Goal: Task Accomplishment & Management: Complete application form

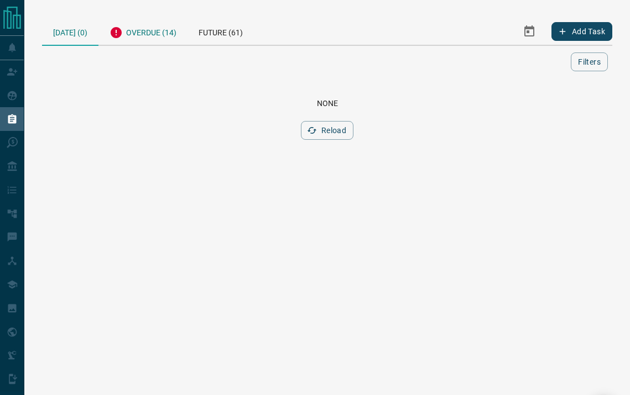
click at [154, 40] on div "Overdue (14)" at bounding box center [142, 31] width 89 height 27
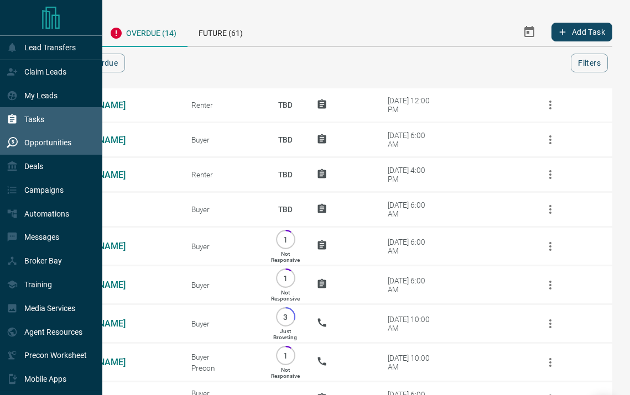
click at [48, 147] on div "Opportunities" at bounding box center [39, 143] width 65 height 18
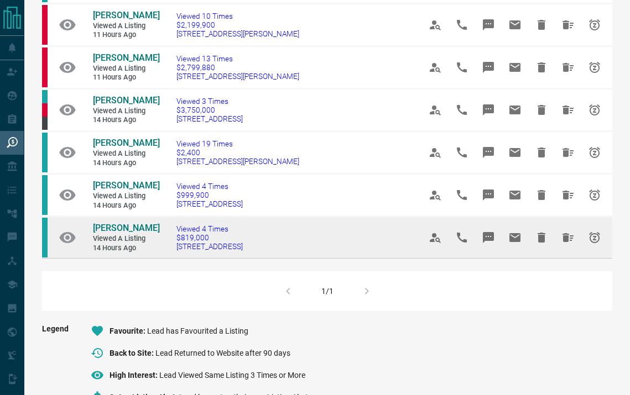
scroll to position [239, 0]
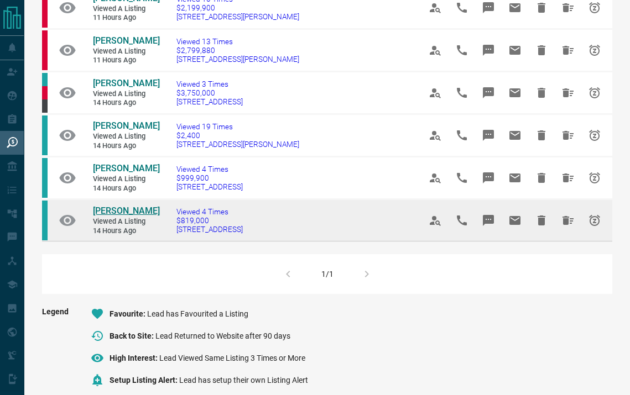
click at [133, 209] on span "[PERSON_NAME]" at bounding box center [126, 211] width 67 height 11
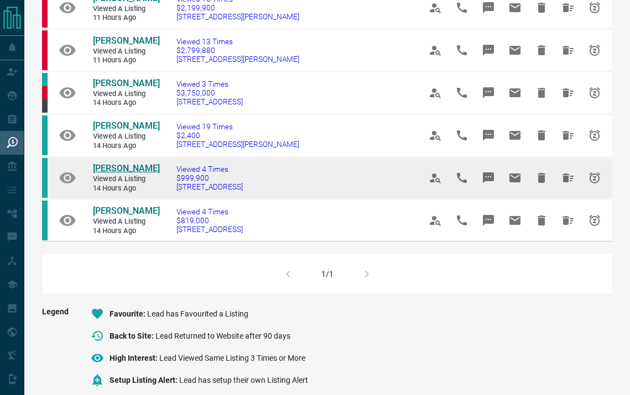
click at [131, 166] on span "[PERSON_NAME]" at bounding box center [126, 168] width 67 height 11
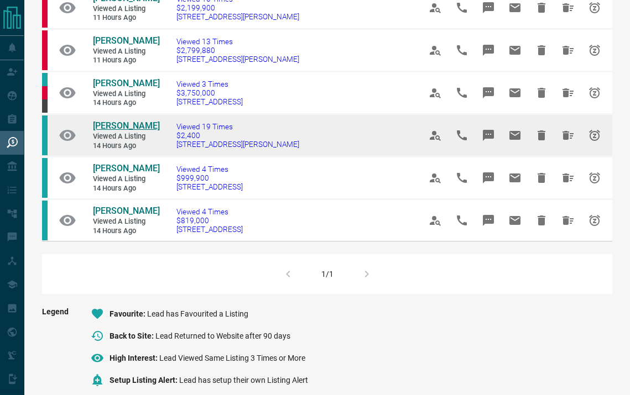
click at [113, 121] on span "[PERSON_NAME]" at bounding box center [126, 126] width 67 height 11
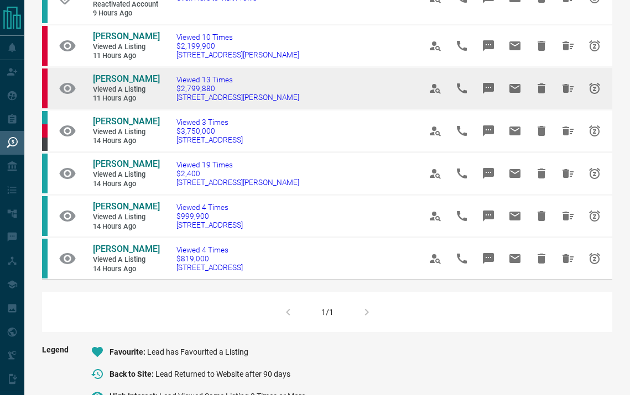
scroll to position [137, 0]
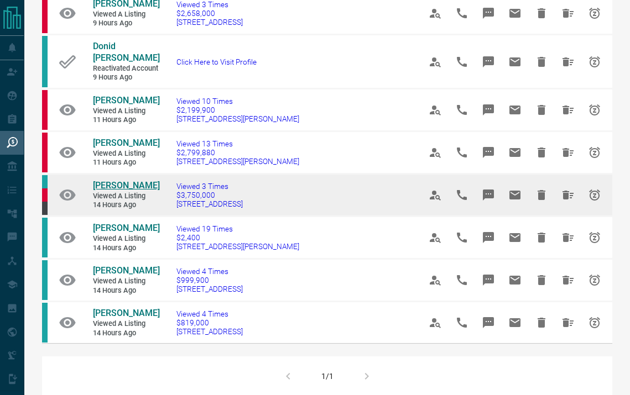
click at [116, 180] on span "[PERSON_NAME]" at bounding box center [126, 185] width 67 height 11
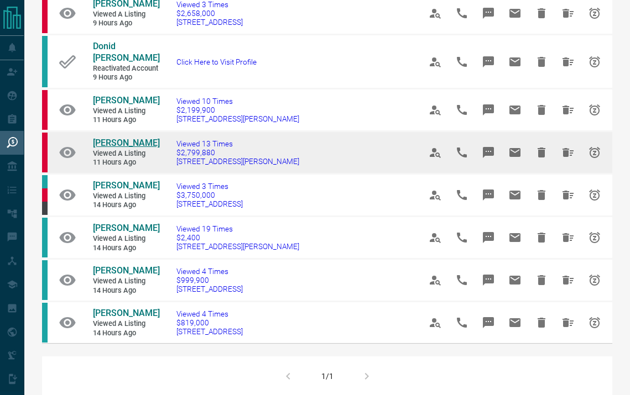
click at [118, 138] on span "[PERSON_NAME]" at bounding box center [126, 143] width 67 height 11
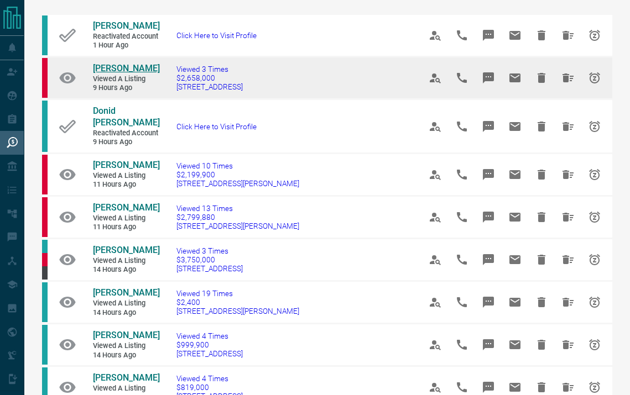
scroll to position [51, 0]
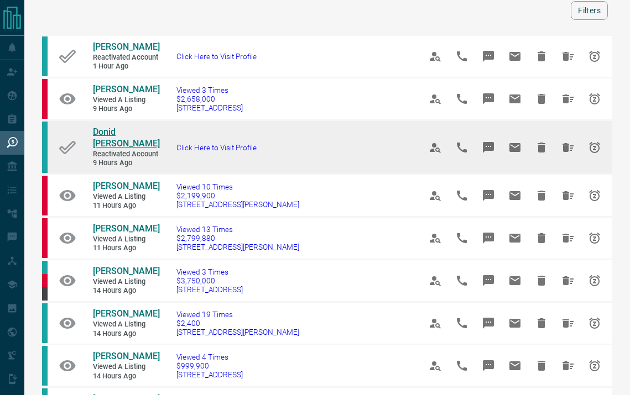
click at [121, 134] on span "Donid [PERSON_NAME]" at bounding box center [126, 138] width 67 height 22
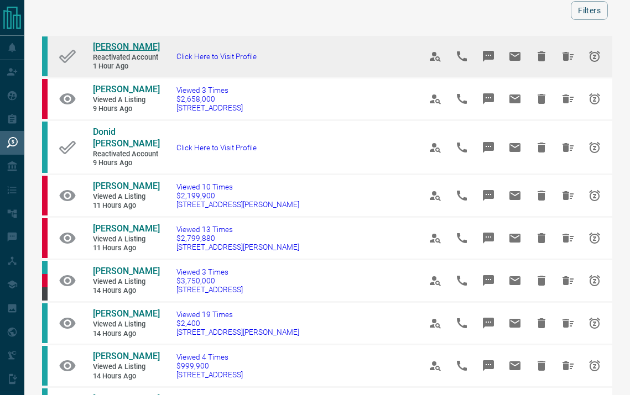
click at [114, 49] on span "[PERSON_NAME]" at bounding box center [126, 46] width 67 height 11
click at [597, 59] on icon "Snooze" at bounding box center [594, 56] width 13 height 13
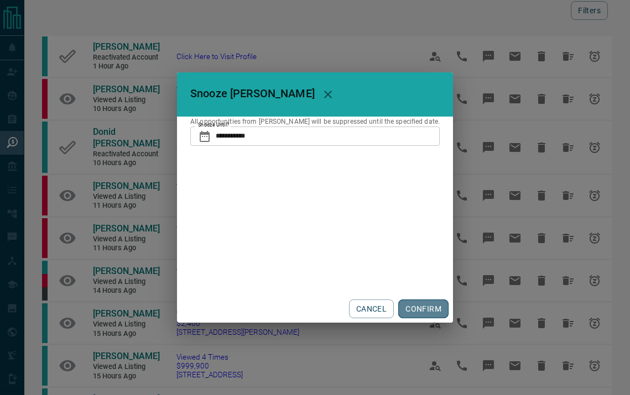
click at [411, 306] on button "CONFIRM" at bounding box center [423, 309] width 50 height 19
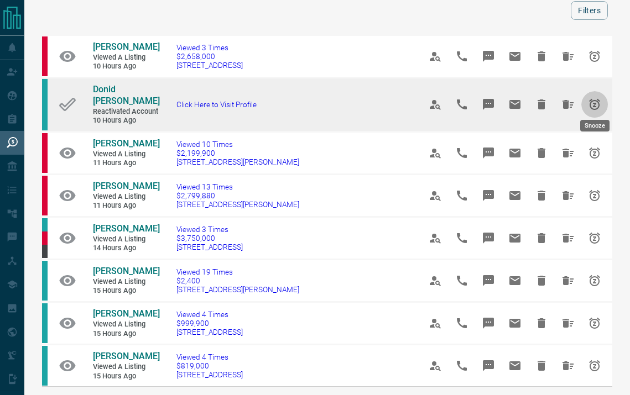
click at [600, 100] on icon "Snooze" at bounding box center [594, 104] width 13 height 13
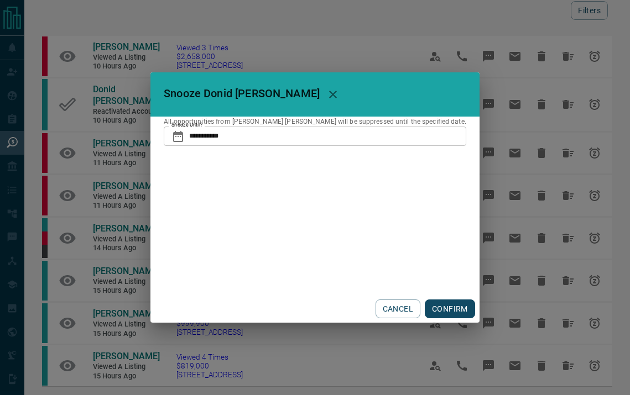
click at [425, 309] on button "CONFIRM" at bounding box center [450, 309] width 50 height 19
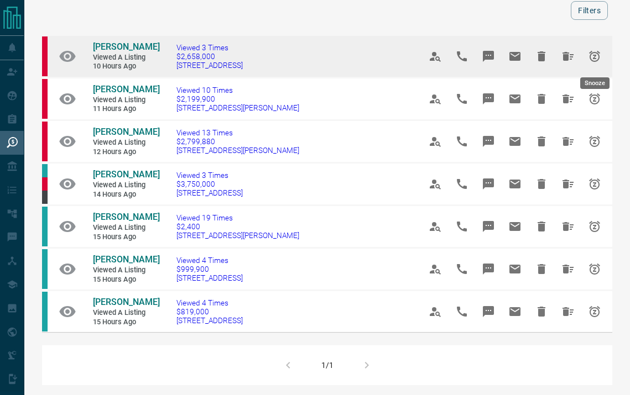
click at [595, 56] on icon "Snooze" at bounding box center [594, 56] width 11 height 11
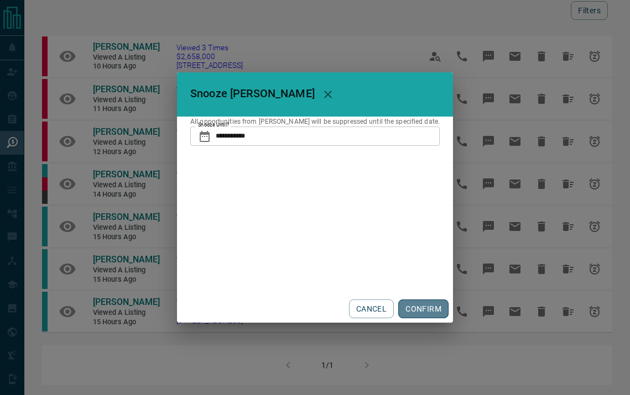
click at [418, 304] on button "CONFIRM" at bounding box center [423, 309] width 50 height 19
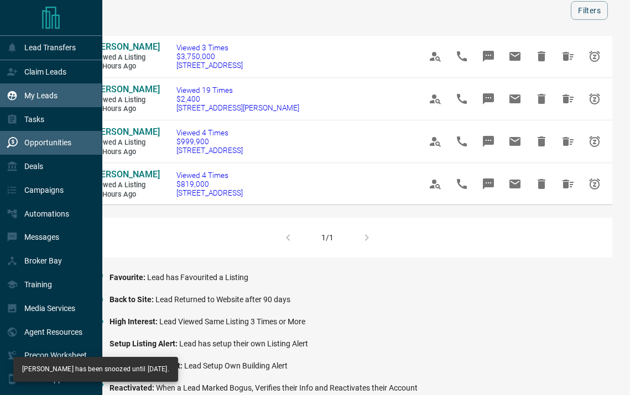
click at [49, 98] on p "My Leads" at bounding box center [40, 95] width 33 height 9
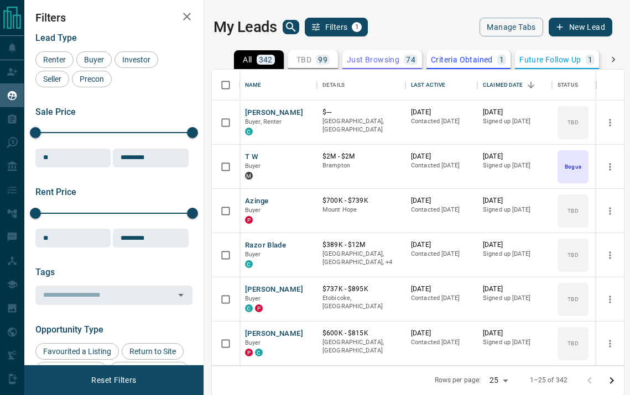
scroll to position [296, 412]
click at [292, 25] on icon "search button" at bounding box center [290, 26] width 9 height 9
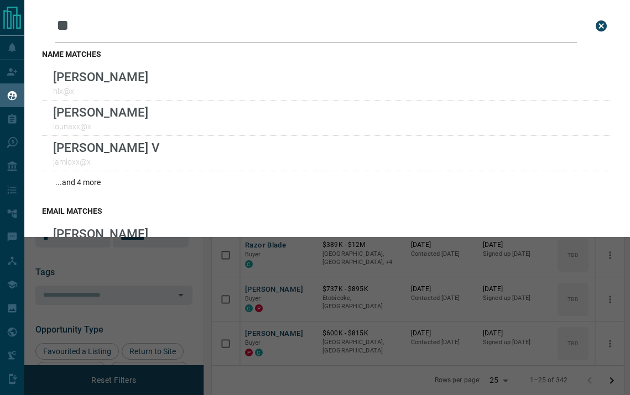
type input "*"
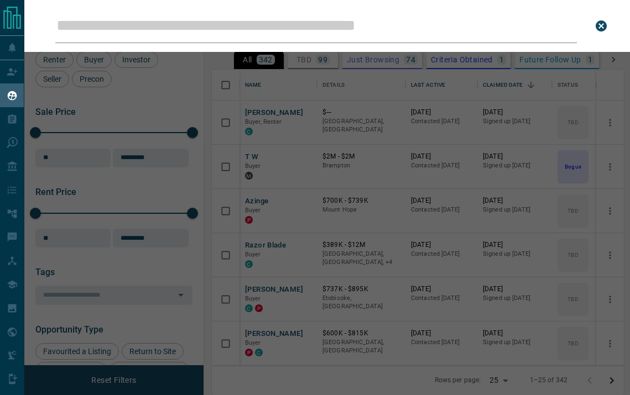
type input "*"
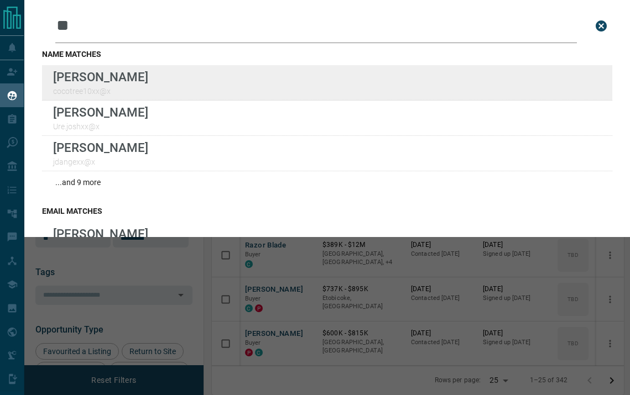
type input "**"
click at [0, 0] on div "Lead Transfers Claim Leads My Leads Tasks Opportunities Deals Campaigns Automat…" at bounding box center [315, 197] width 630 height 395
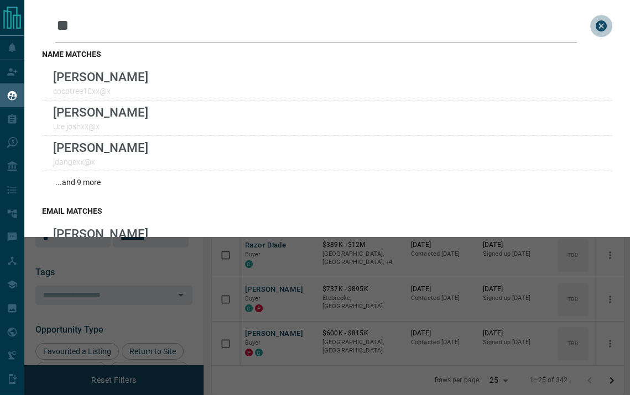
click at [602, 26] on icon "close search bar" at bounding box center [601, 25] width 11 height 11
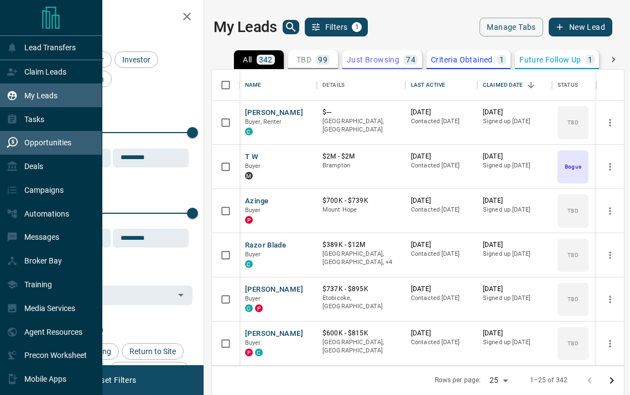
click at [54, 145] on p "Opportunities" at bounding box center [47, 142] width 47 height 9
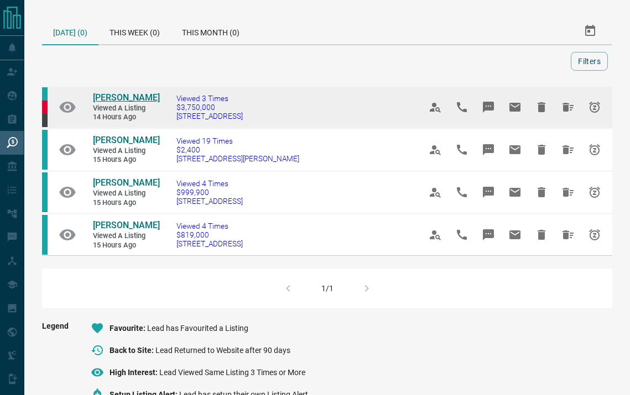
click at [127, 96] on span "[PERSON_NAME]" at bounding box center [126, 97] width 67 height 11
click at [596, 111] on icon "Snooze" at bounding box center [594, 107] width 13 height 13
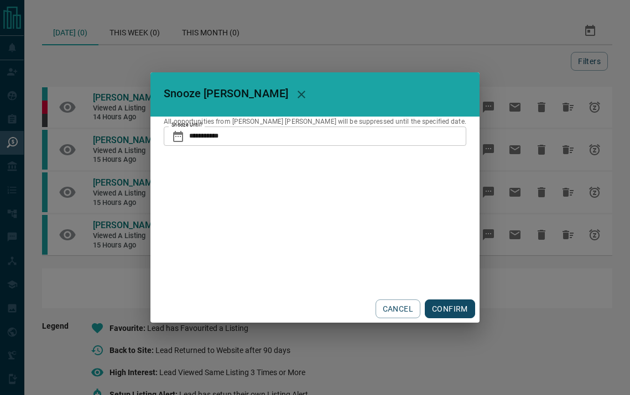
click at [425, 306] on button "CONFIRM" at bounding box center [450, 309] width 50 height 19
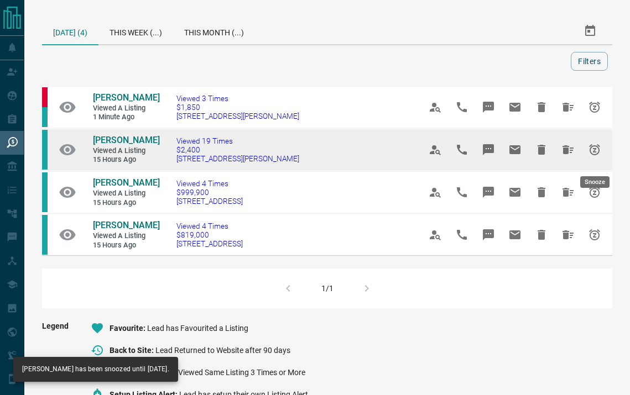
click at [600, 155] on icon "Snooze" at bounding box center [594, 149] width 13 height 13
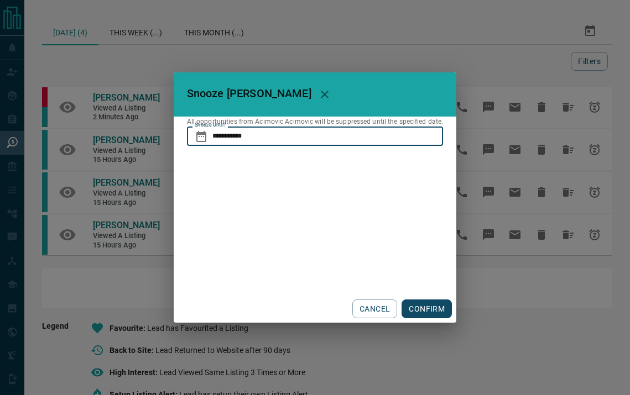
click at [311, 136] on input "**********" at bounding box center [327, 136] width 231 height 19
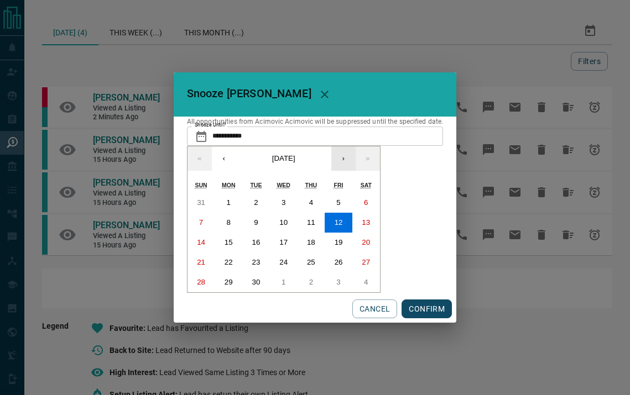
click at [343, 163] on button "›" at bounding box center [343, 159] width 24 height 24
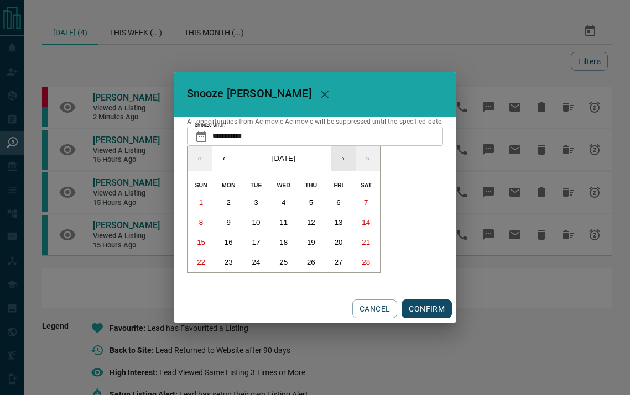
click at [343, 163] on button "›" at bounding box center [343, 159] width 24 height 24
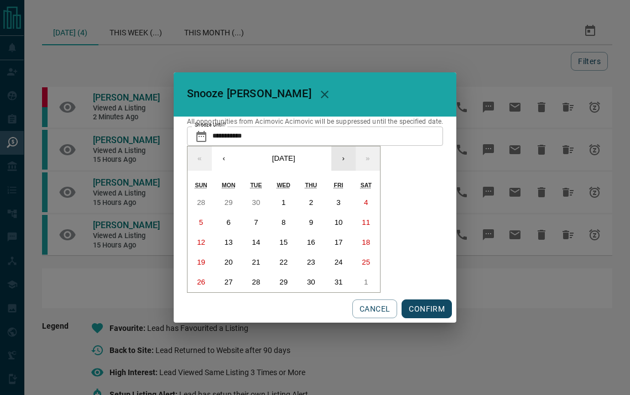
click at [343, 163] on button "›" at bounding box center [343, 159] width 24 height 24
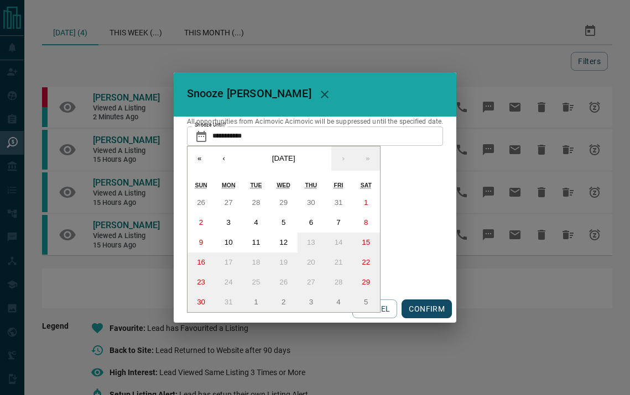
click at [437, 308] on button "CONFIRM" at bounding box center [427, 309] width 50 height 19
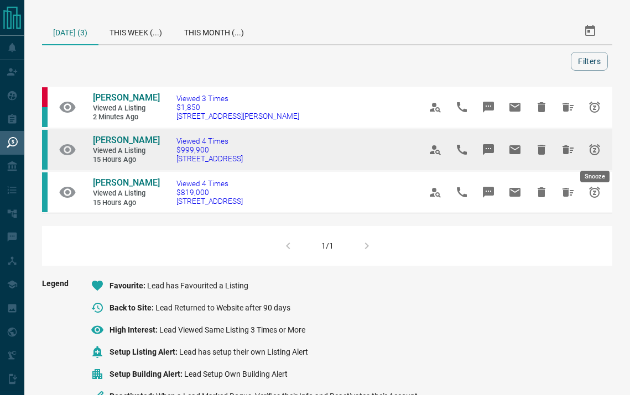
click at [592, 146] on icon "Snooze" at bounding box center [594, 149] width 11 height 11
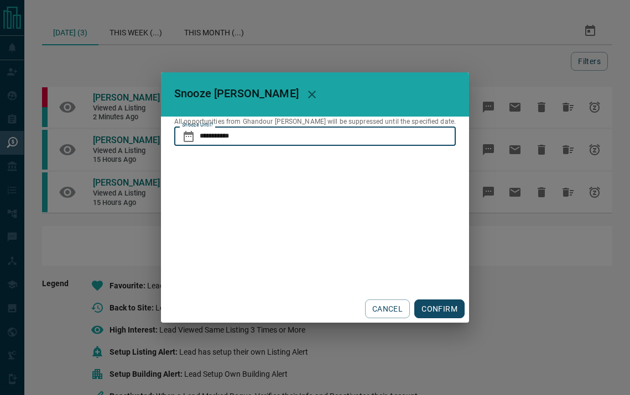
click at [332, 143] on input "**********" at bounding box center [328, 136] width 256 height 19
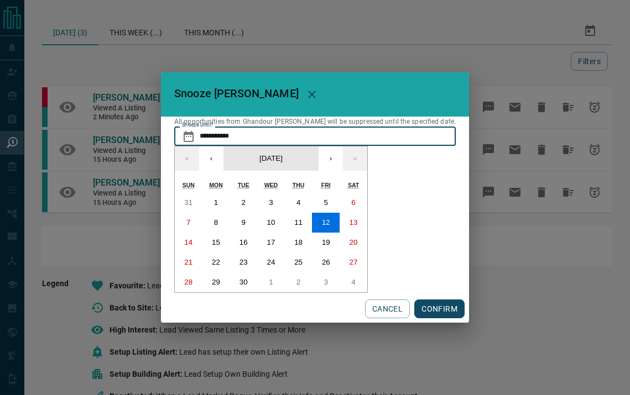
click at [319, 161] on button "[DATE]" at bounding box center [270, 159] width 95 height 24
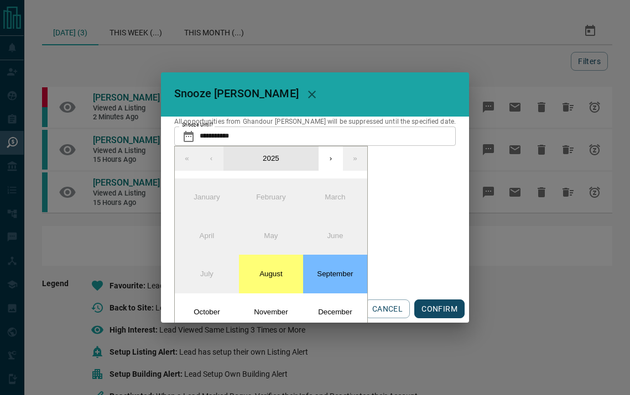
click at [292, 159] on button "2025" at bounding box center [270, 159] width 95 height 24
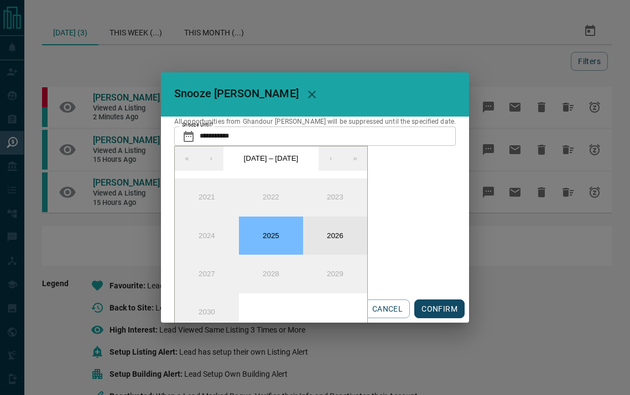
click at [344, 241] on button "2026" at bounding box center [335, 236] width 64 height 38
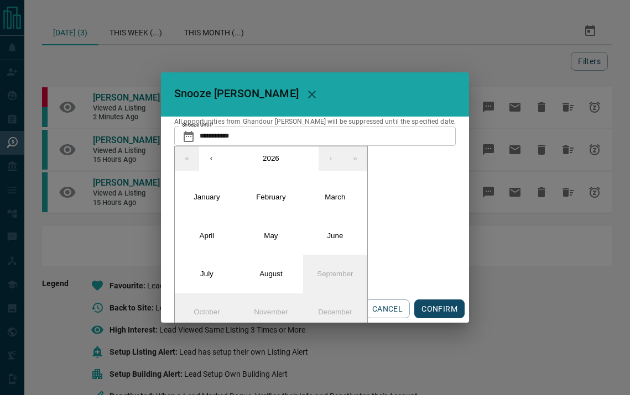
click at [433, 300] on button "CONFIRM" at bounding box center [439, 309] width 50 height 19
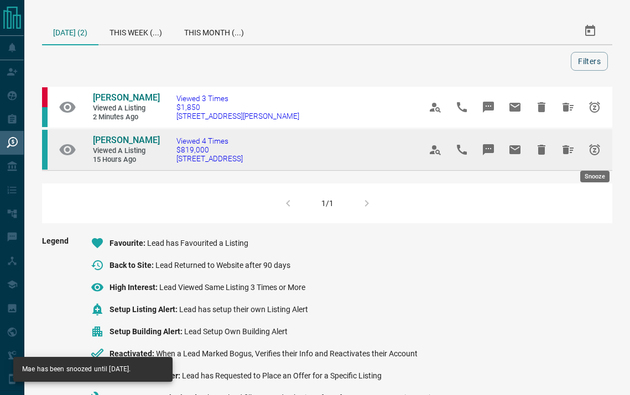
click at [594, 149] on icon "Snooze" at bounding box center [594, 149] width 11 height 11
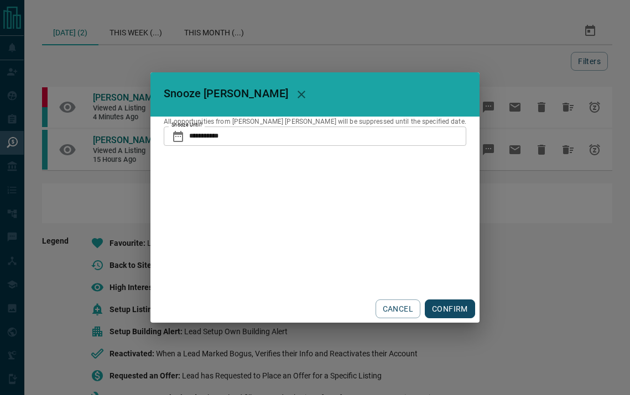
click at [376, 134] on input "**********" at bounding box center [327, 136] width 277 height 19
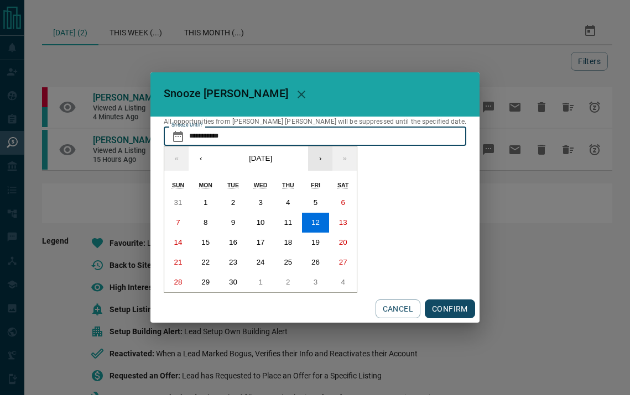
click at [332, 156] on button "›" at bounding box center [320, 159] width 24 height 24
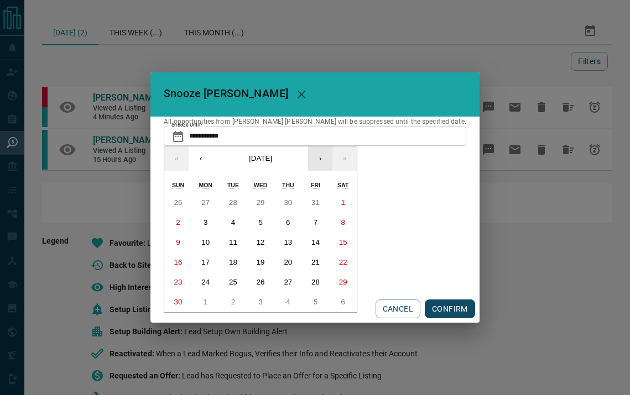
click at [332, 156] on button "›" at bounding box center [320, 159] width 24 height 24
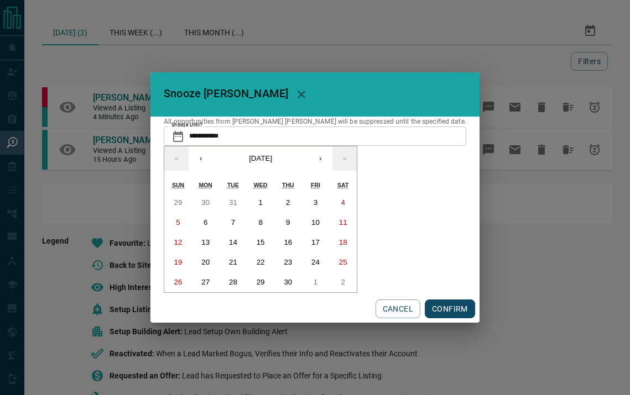
click at [425, 310] on button "CONFIRM" at bounding box center [450, 309] width 50 height 19
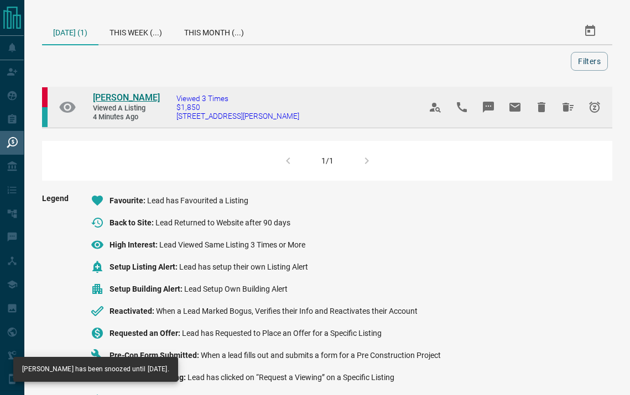
click at [113, 97] on span "[PERSON_NAME]" at bounding box center [126, 97] width 67 height 11
click at [591, 107] on icon "Snooze" at bounding box center [594, 107] width 13 height 13
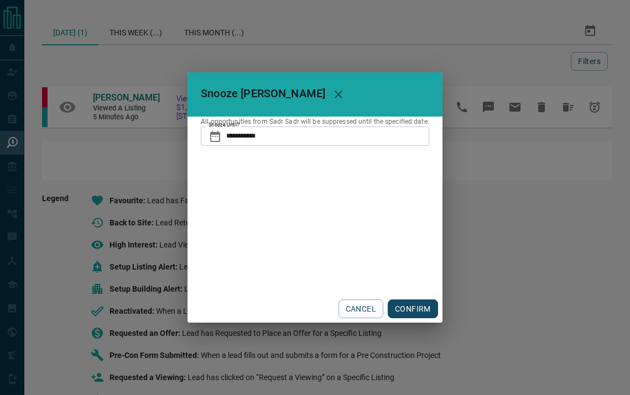
click at [387, 137] on input "**********" at bounding box center [327, 136] width 203 height 19
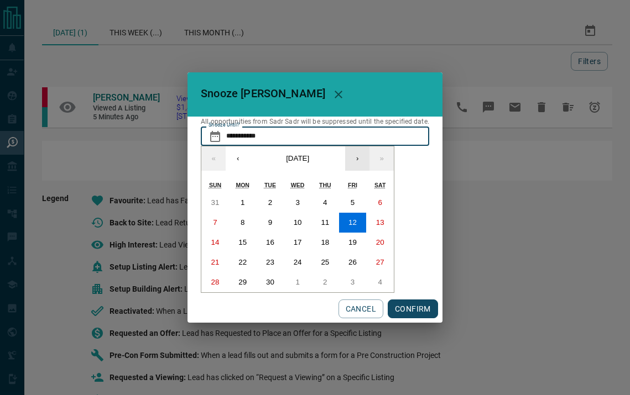
click at [366, 156] on button "›" at bounding box center [357, 159] width 24 height 24
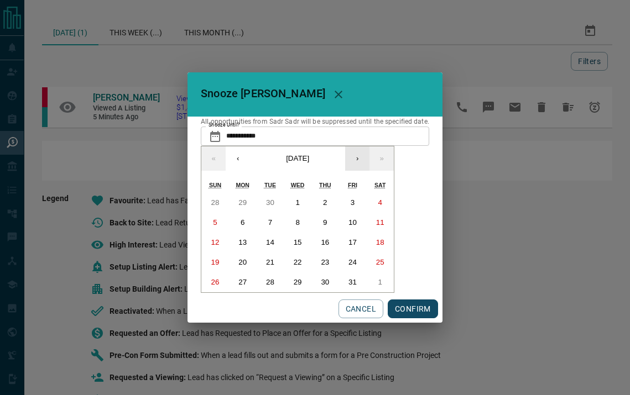
click at [366, 156] on button "›" at bounding box center [357, 159] width 24 height 24
click at [319, 216] on button "6" at bounding box center [325, 223] width 28 height 20
type input "**********"
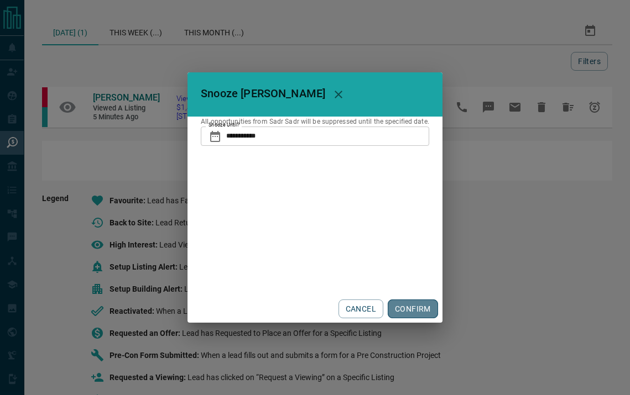
click at [403, 301] on button "CONFIRM" at bounding box center [413, 309] width 50 height 19
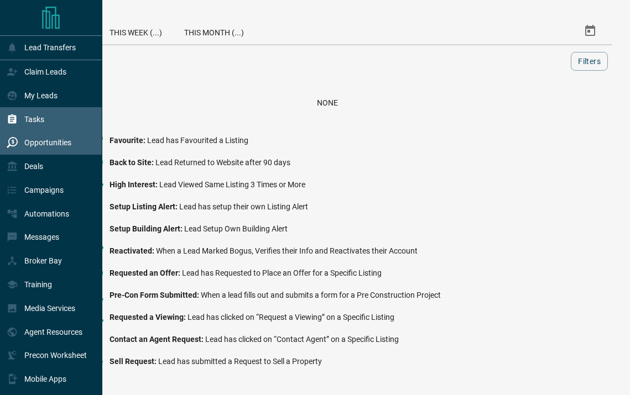
click at [59, 118] on div "Tasks" at bounding box center [51, 119] width 102 height 24
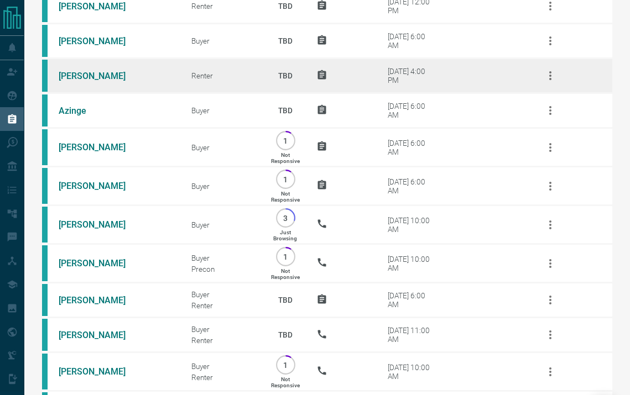
scroll to position [265, 0]
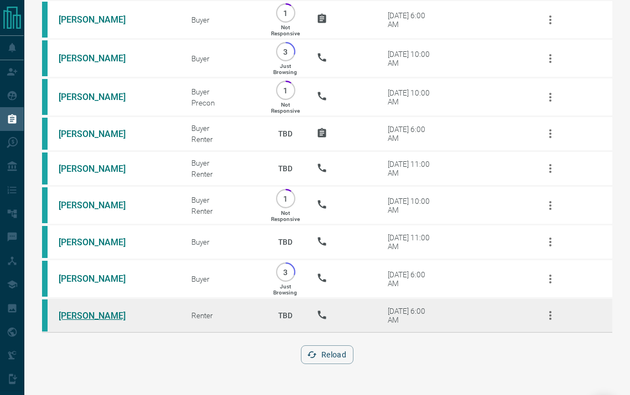
click at [85, 317] on link "[PERSON_NAME]" at bounding box center [100, 316] width 83 height 11
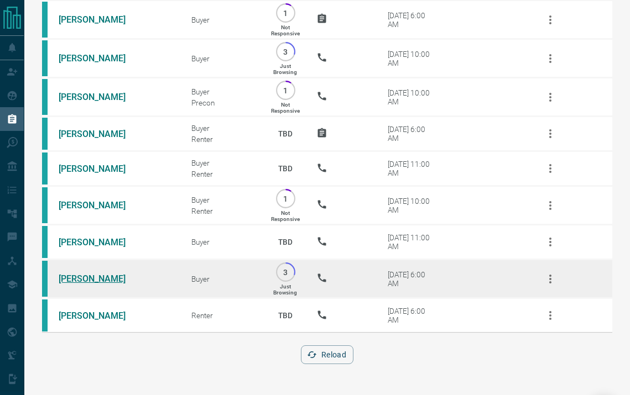
click at [70, 277] on link "[PERSON_NAME]" at bounding box center [100, 279] width 83 height 11
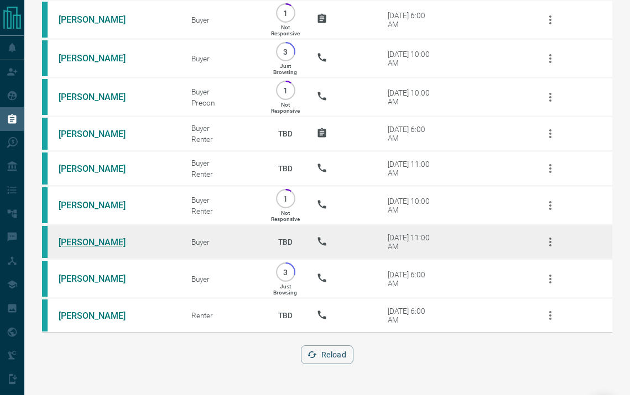
click at [94, 239] on link "[PERSON_NAME]" at bounding box center [100, 242] width 83 height 11
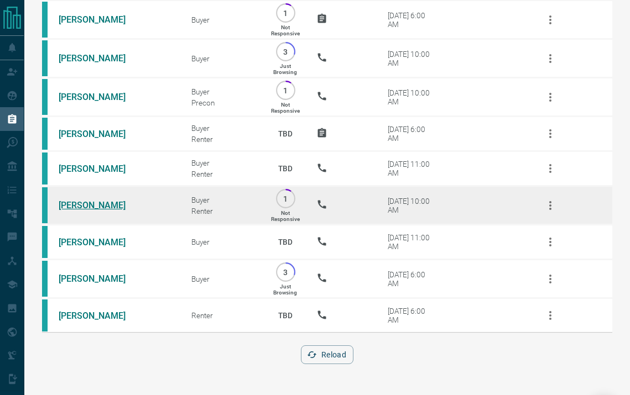
click at [84, 205] on link "[PERSON_NAME]" at bounding box center [100, 205] width 83 height 11
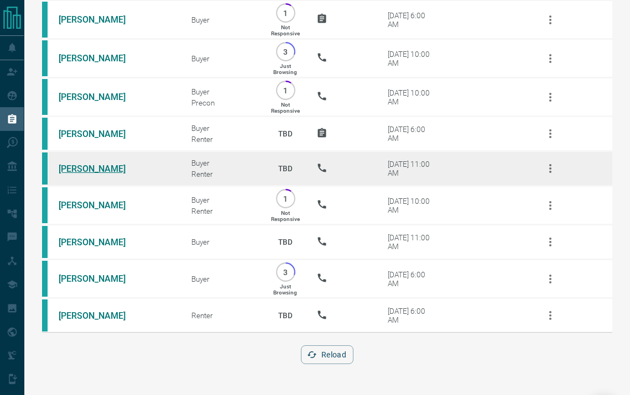
click at [90, 170] on link "[PERSON_NAME]" at bounding box center [100, 169] width 83 height 11
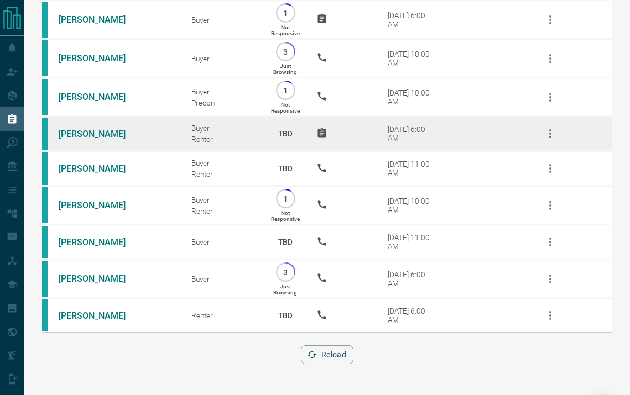
click at [100, 136] on link "[PERSON_NAME]" at bounding box center [100, 134] width 83 height 11
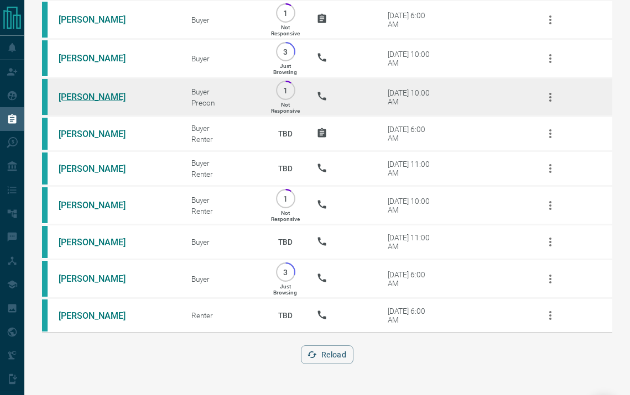
click at [88, 98] on link "[PERSON_NAME]" at bounding box center [100, 97] width 83 height 11
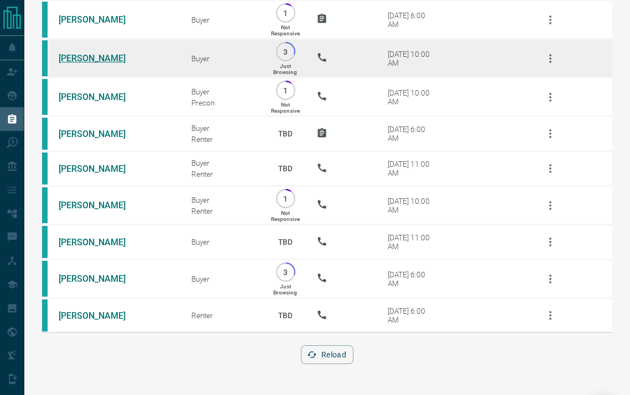
click at [93, 62] on link "[PERSON_NAME]" at bounding box center [100, 58] width 83 height 11
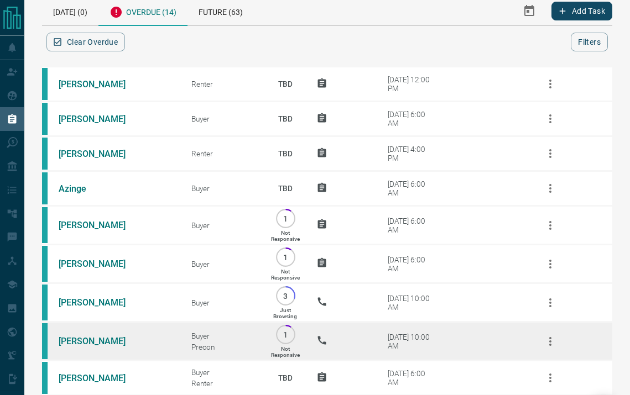
scroll to position [0, 0]
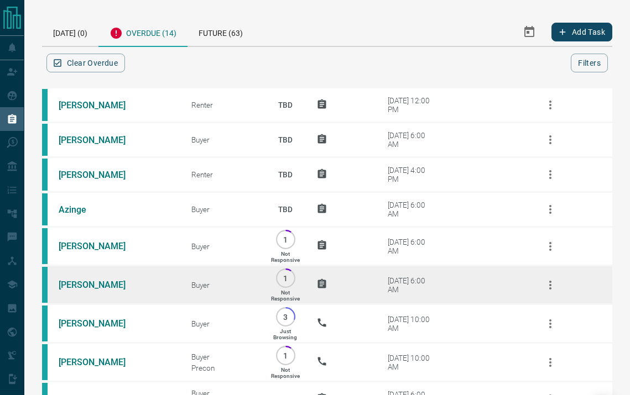
click at [100, 290] on td "[PERSON_NAME]" at bounding box center [108, 285] width 133 height 39
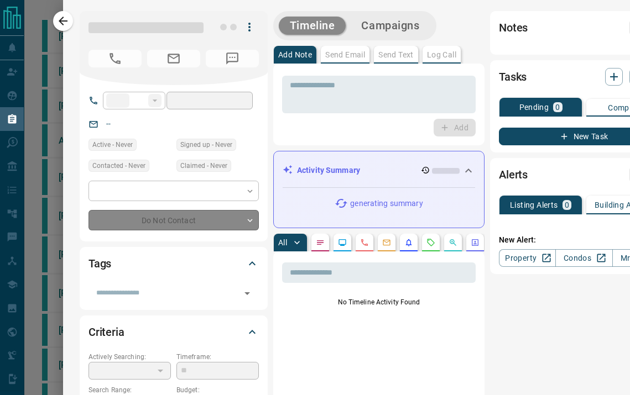
type input "**"
type input "**********"
type input "*"
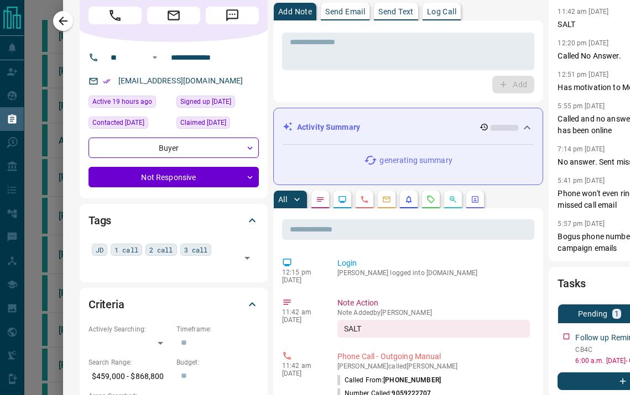
scroll to position [50, 0]
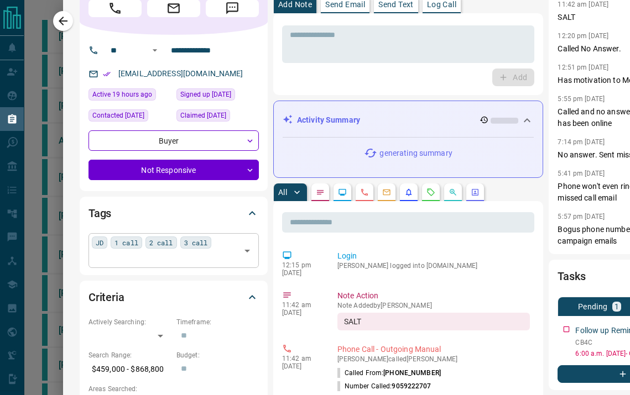
click at [224, 251] on div "JD 1 call 2 call 3 call ​" at bounding box center [173, 250] width 170 height 34
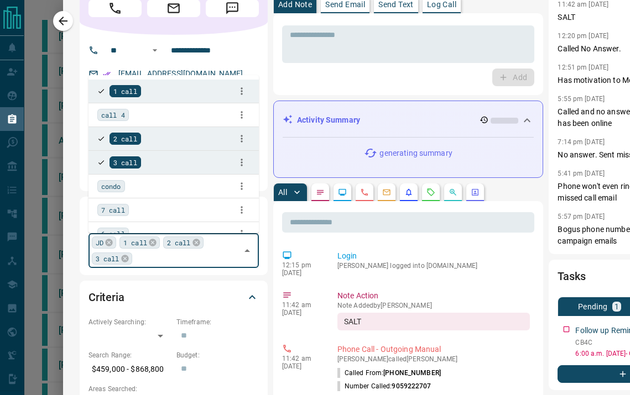
type input "*"
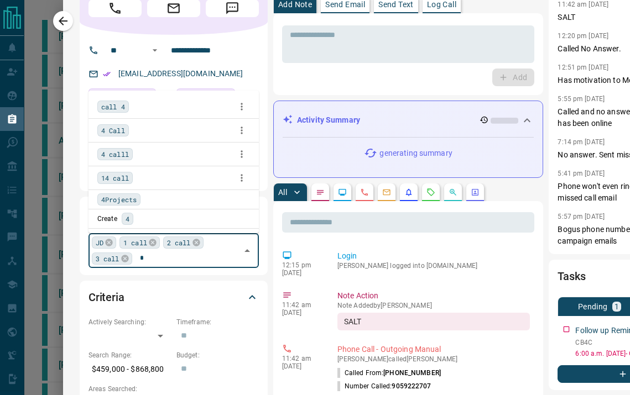
click at [120, 126] on span "4 Call" at bounding box center [113, 130] width 24 height 11
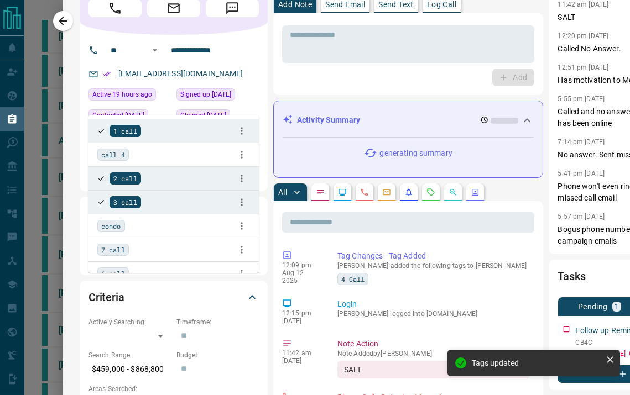
scroll to position [0, 0]
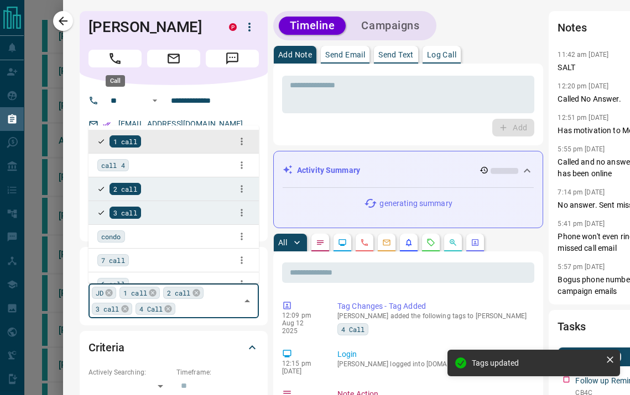
click at [116, 52] on icon "Call" at bounding box center [115, 58] width 14 height 14
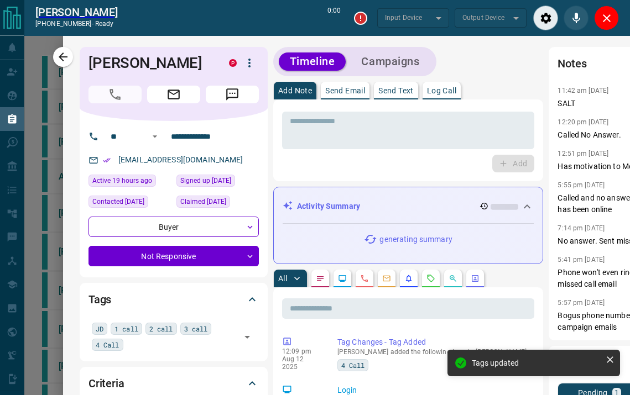
click at [446, 93] on p "Log Call" at bounding box center [441, 91] width 29 height 8
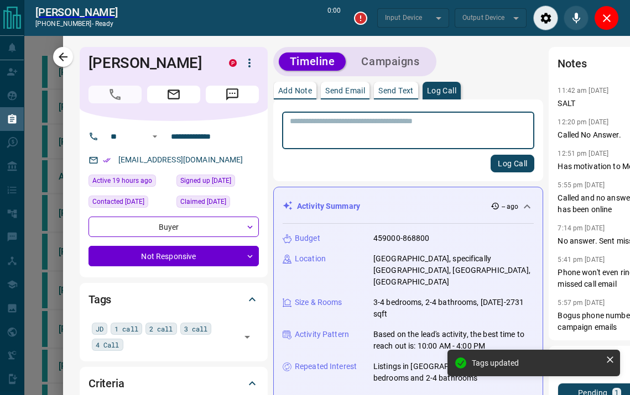
type input "*******"
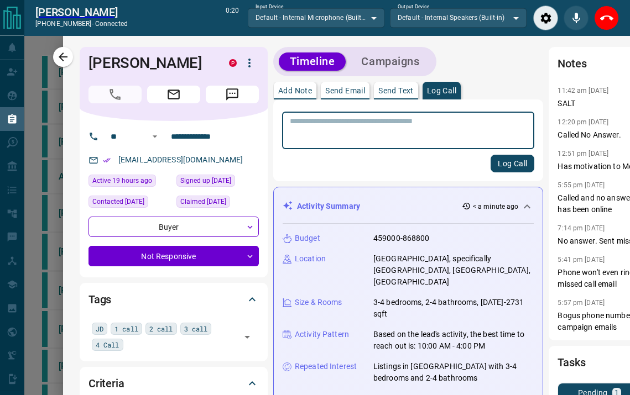
scroll to position [1, 0]
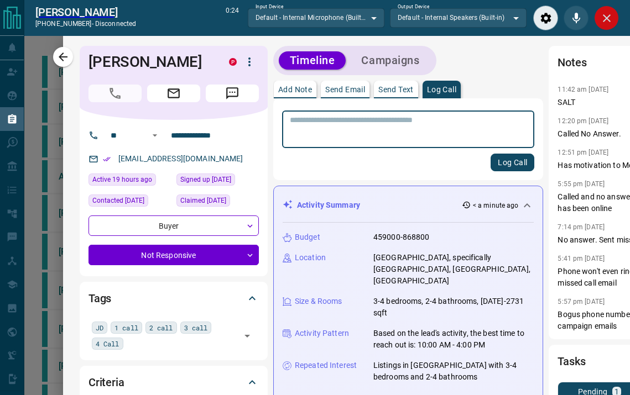
click at [607, 19] on icon "Close" at bounding box center [606, 18] width 13 height 13
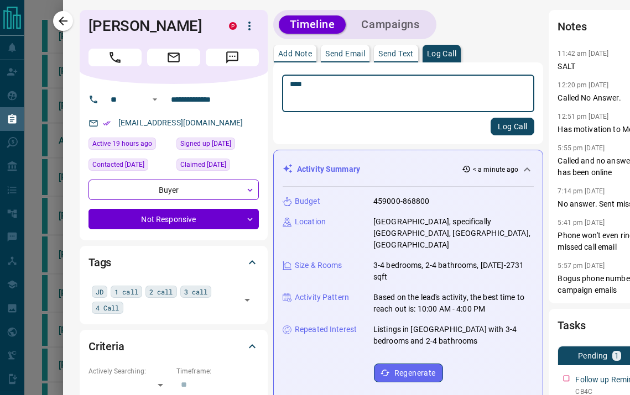
type textarea "****"
click at [491, 123] on button "Log Call" at bounding box center [513, 127] width 44 height 18
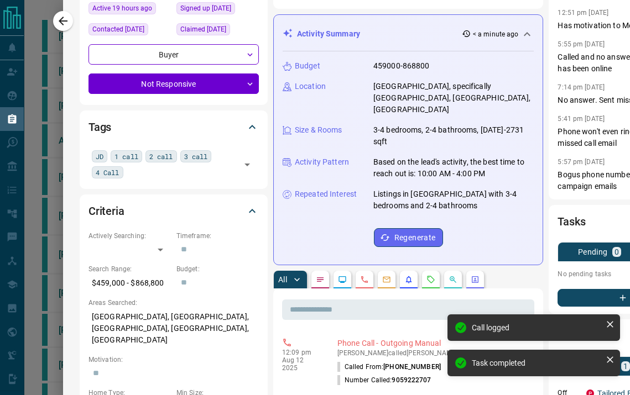
scroll to position [0, 0]
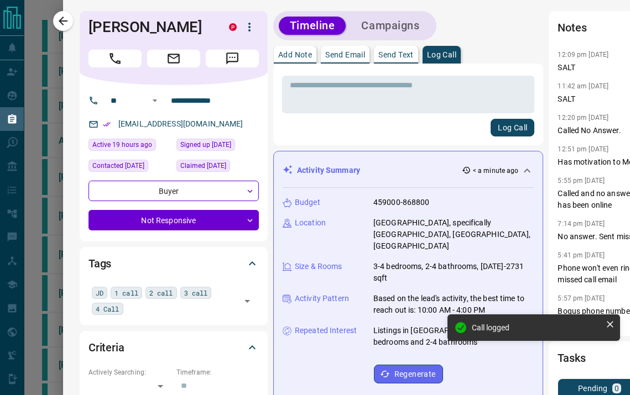
click at [394, 31] on button "Campaigns" at bounding box center [390, 26] width 80 height 18
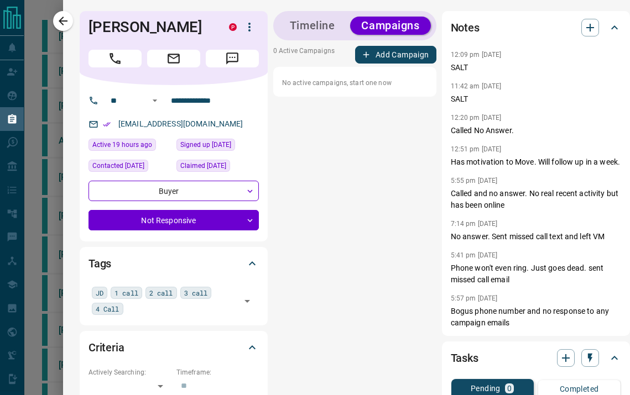
click at [404, 61] on button "Add Campaign" at bounding box center [395, 55] width 81 height 18
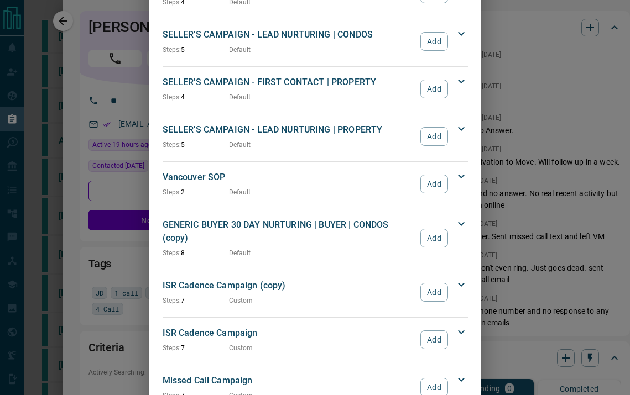
scroll to position [1082, 0]
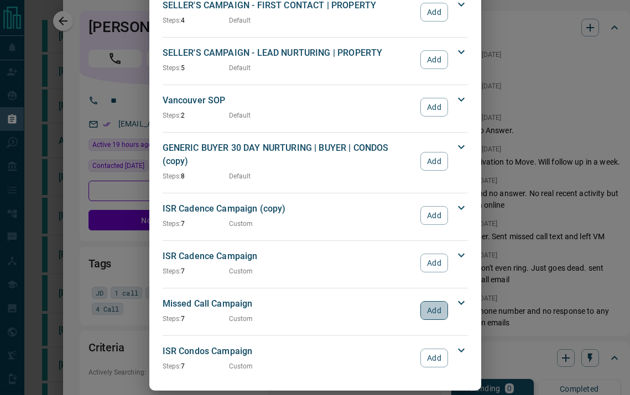
click at [435, 301] on button "Add" at bounding box center [433, 310] width 27 height 19
